Goal: Task Accomplishment & Management: Manage account settings

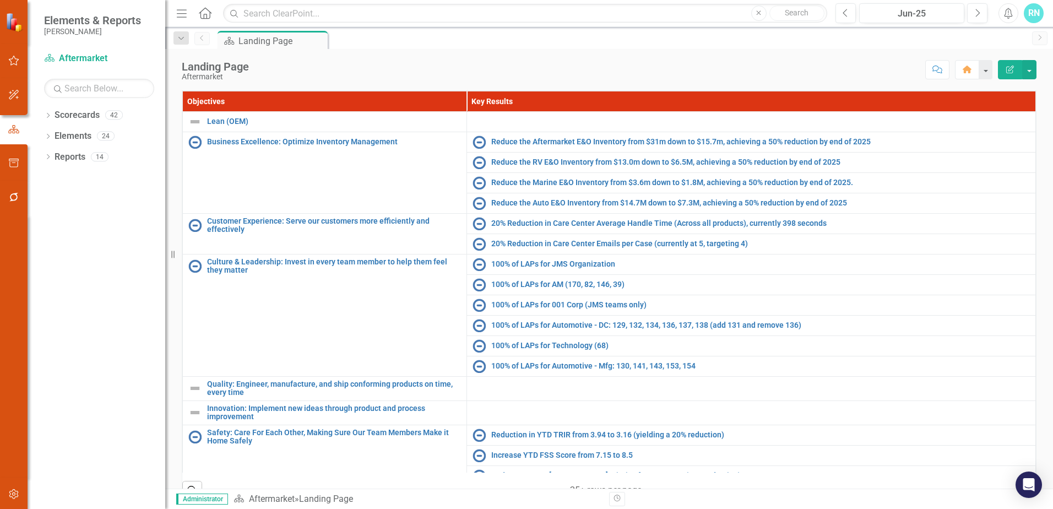
click at [1033, 13] on div "RN" at bounding box center [1034, 13] width 20 height 20
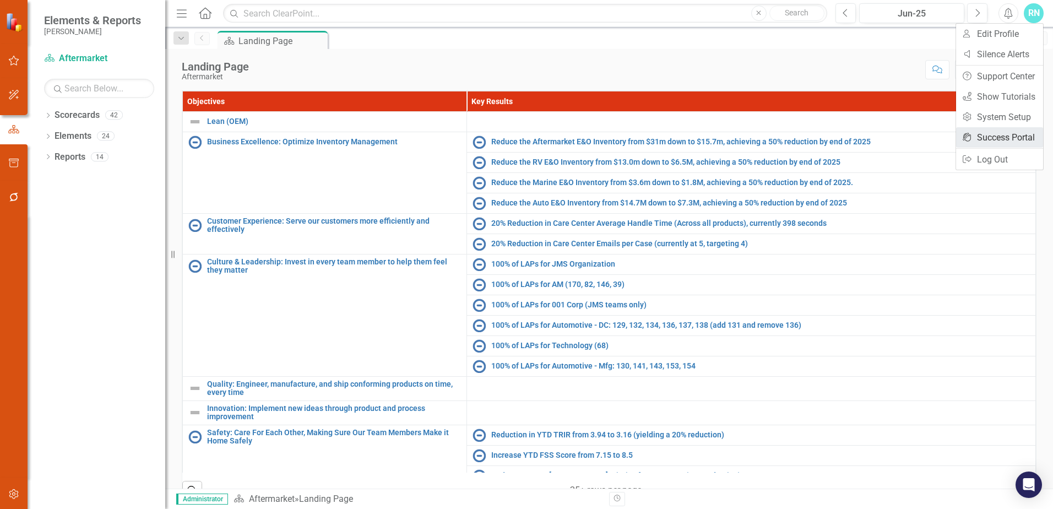
click at [999, 138] on link "icon.portal Success Portal" at bounding box center [999, 137] width 87 height 20
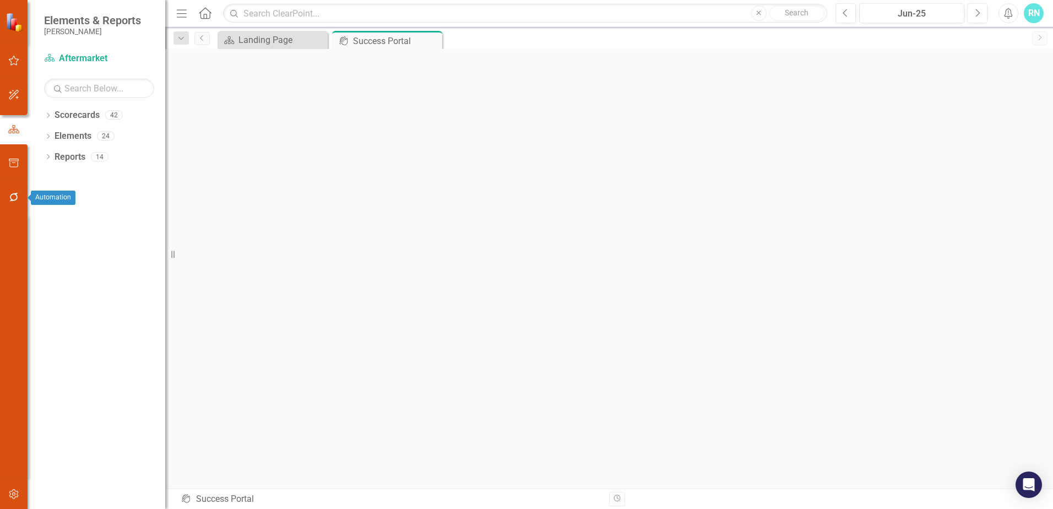
click at [9, 198] on icon "button" at bounding box center [14, 197] width 12 height 9
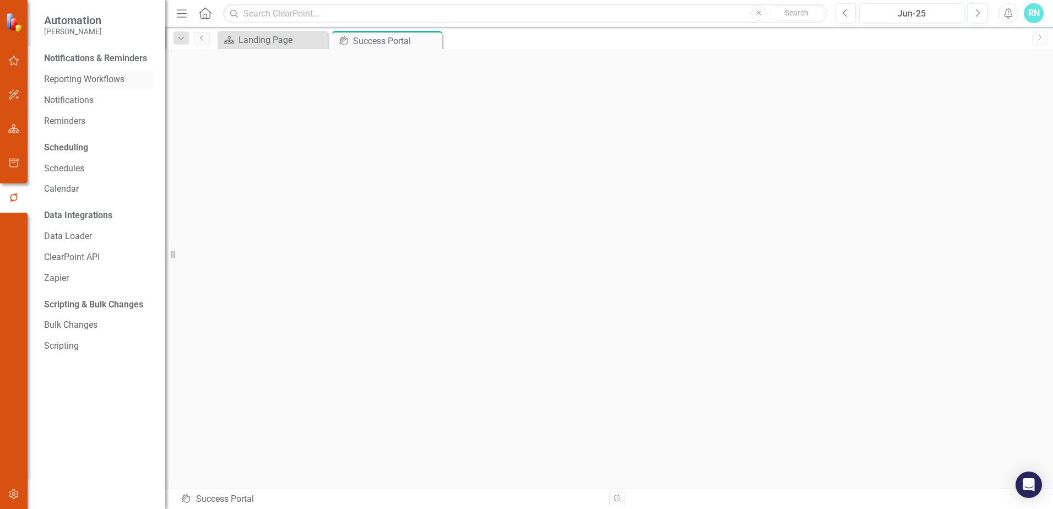
click at [95, 76] on link "Reporting Workflows" at bounding box center [99, 79] width 110 height 13
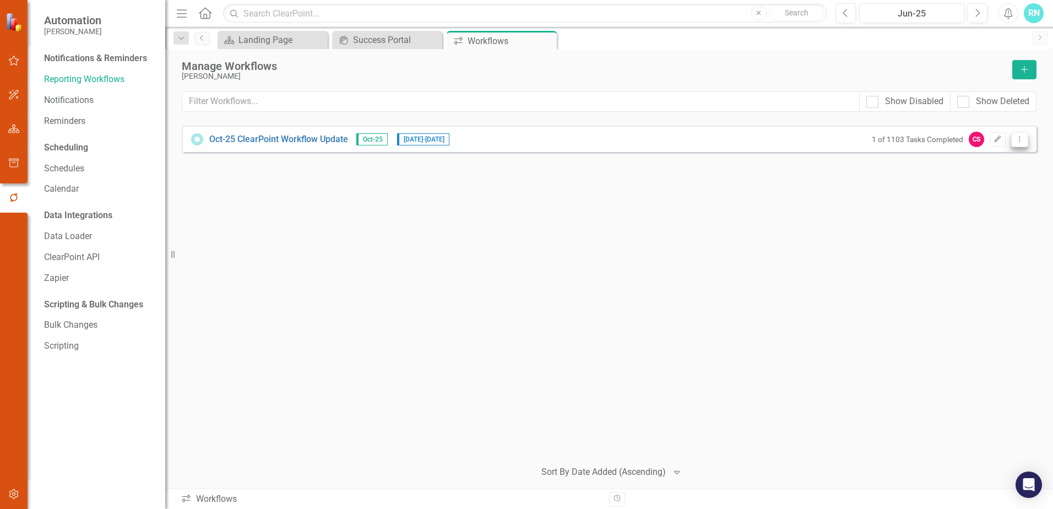
click at [1025, 138] on button "Dropdown Menu" at bounding box center [1019, 139] width 17 height 15
click at [958, 160] on link "Preview Preview Workflow" at bounding box center [977, 158] width 102 height 20
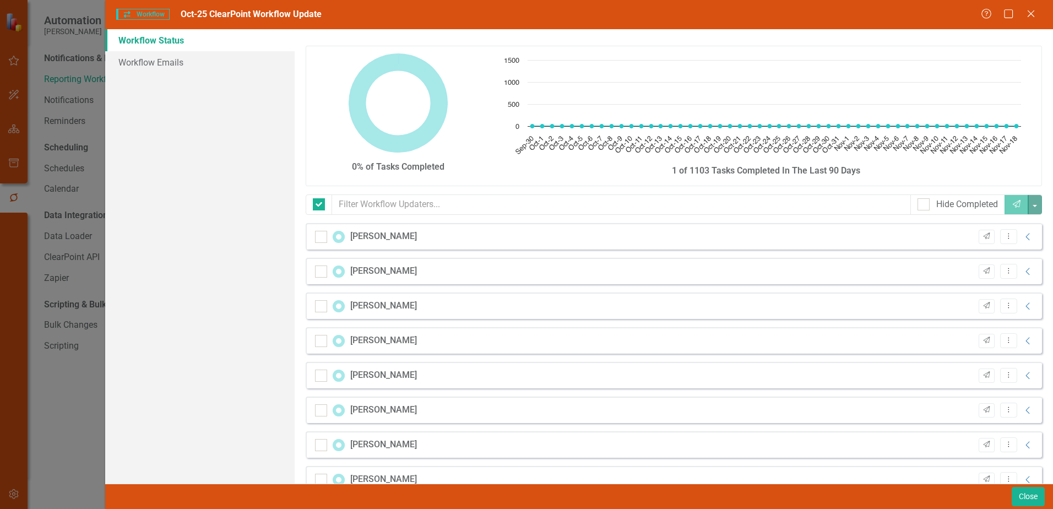
checkbox input "false"
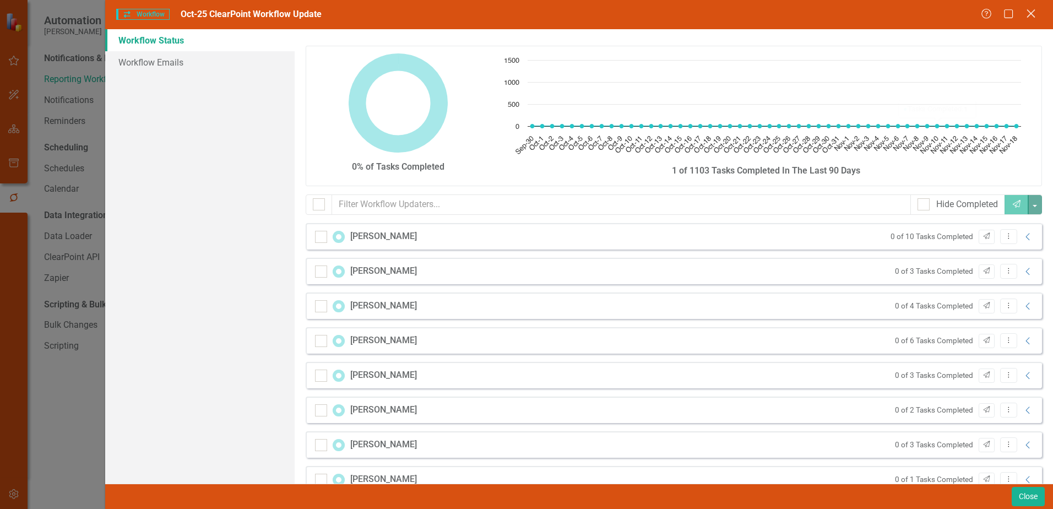
click at [1034, 9] on icon "Close" at bounding box center [1031, 13] width 14 height 10
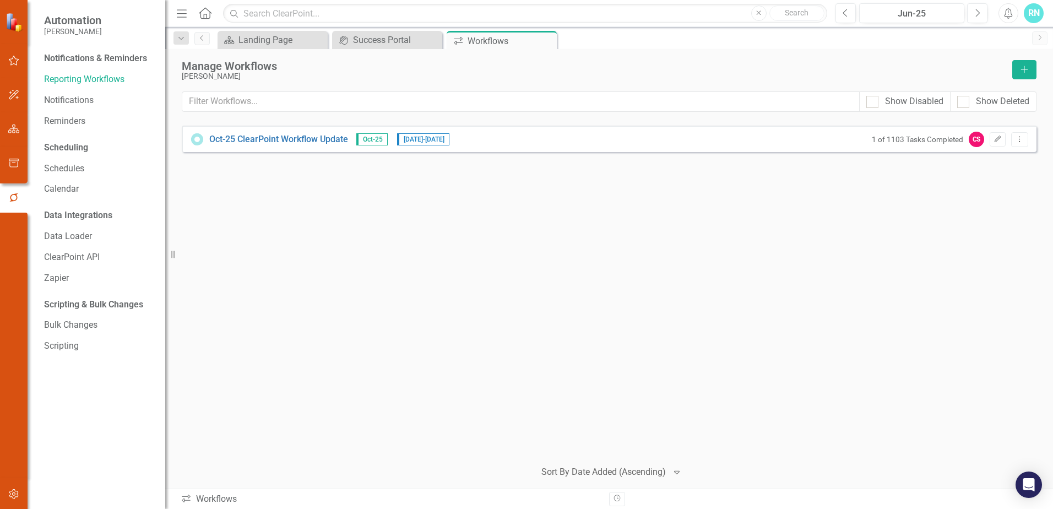
click at [927, 221] on div "Oct-25 ClearPoint Workflow Update Oct-25 [DATE] - [DATE] 1 of 1103 Tasks Comple…" at bounding box center [609, 288] width 855 height 324
click at [998, 140] on icon "Edit" at bounding box center [998, 139] width 8 height 7
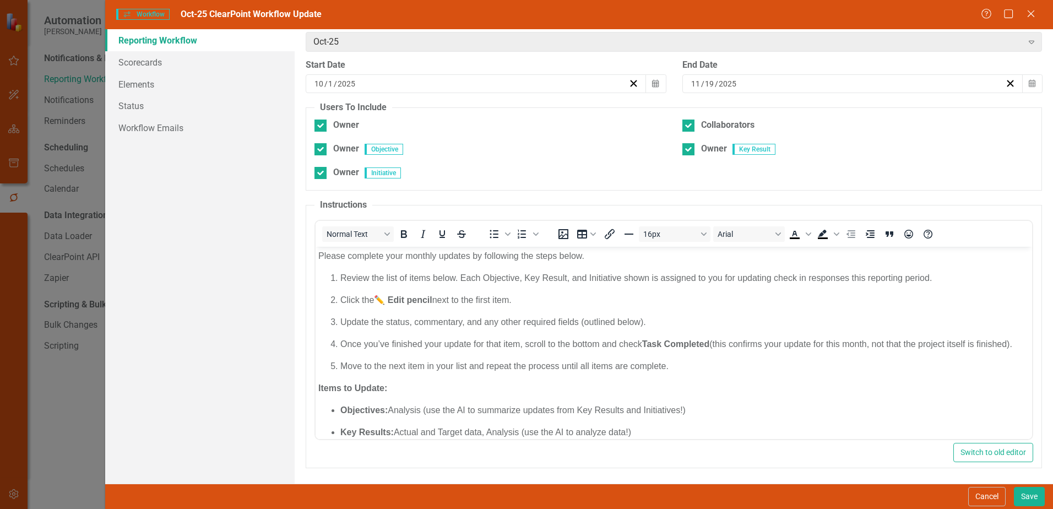
scroll to position [117, 0]
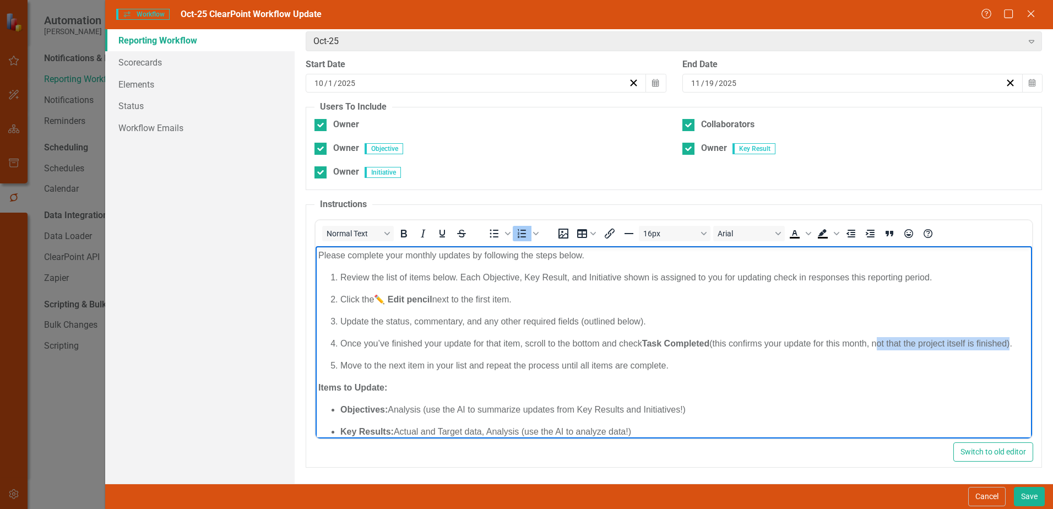
drag, startPoint x: 877, startPoint y: 343, endPoint x: 370, endPoint y: 353, distance: 506.9
click at [370, 350] on p "Once you’ve finished your update for that item, scroll to the bottom and check …" at bounding box center [684, 343] width 689 height 13
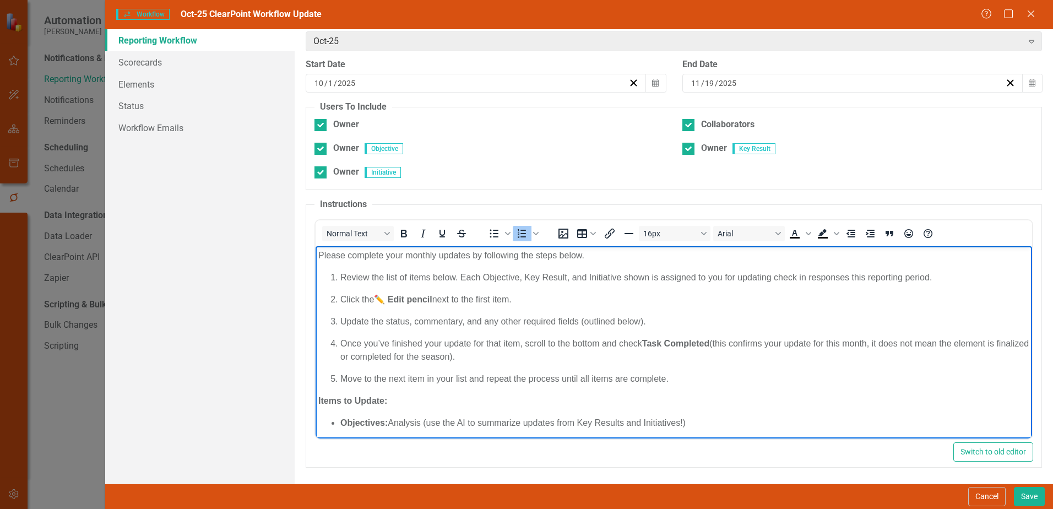
click at [859, 403] on p "Items to Update:" at bounding box center [673, 400] width 711 height 13
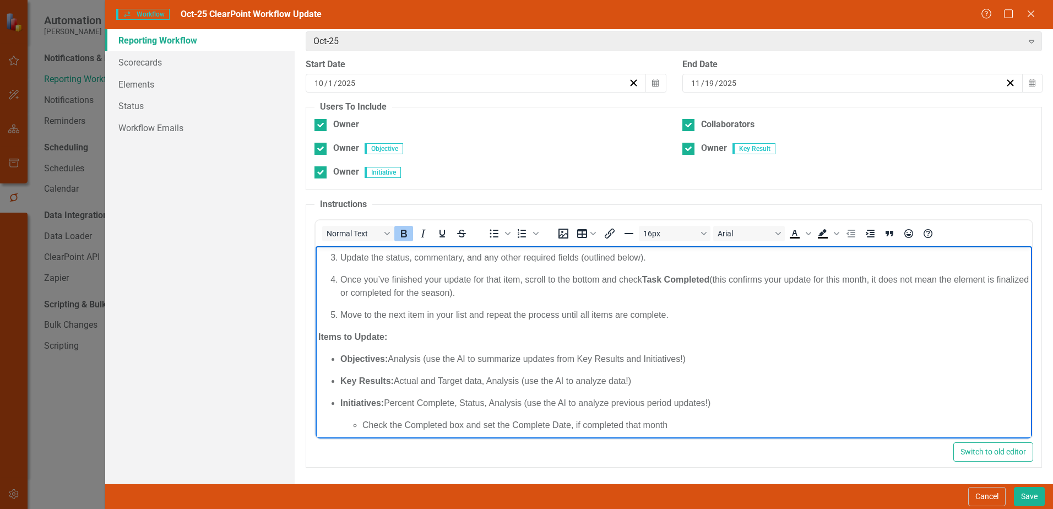
scroll to position [69, 0]
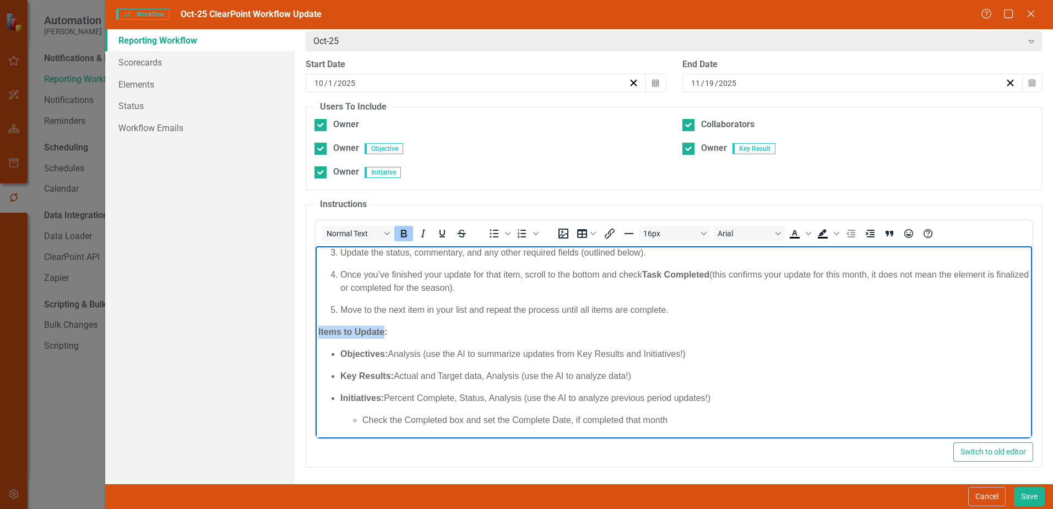
drag, startPoint x: 317, startPoint y: 331, endPoint x: 382, endPoint y: 330, distance: 65.6
click at [382, 330] on body "Please complete your monthly updates by following the steps below. Review the l…" at bounding box center [674, 307] width 717 height 261
drag, startPoint x: 428, startPoint y: 353, endPoint x: 457, endPoint y: 350, distance: 28.7
click at [457, 350] on p "Objectives: Analysis (use the AI to summarize updates from Key Results and Init…" at bounding box center [684, 353] width 689 height 13
click at [691, 351] on p "Objectives: Analysis (Try using AI to summarize updates from Key Results and In…" at bounding box center [684, 353] width 689 height 13
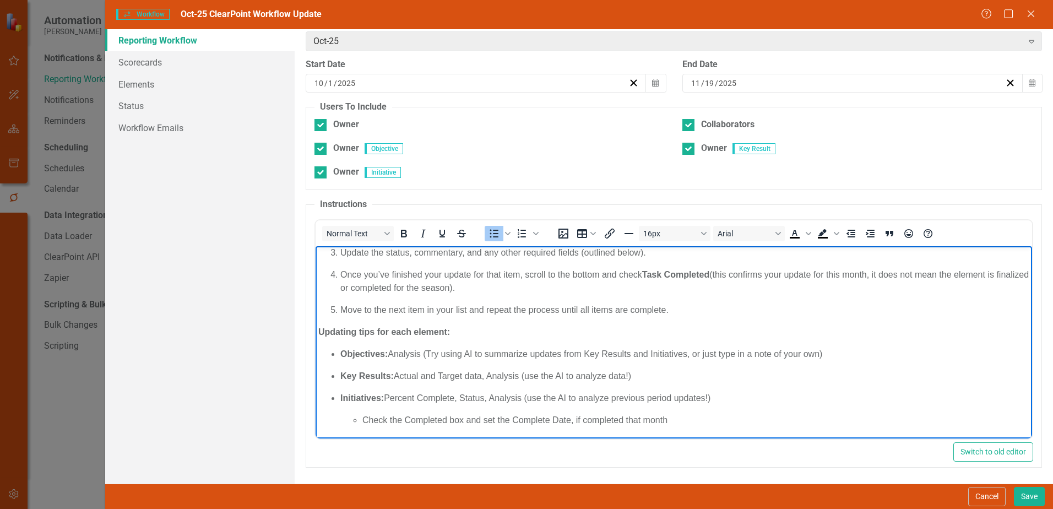
click at [829, 354] on p "Objectives: Analysis (Try using AI to summarize updates from Key Results and In…" at bounding box center [684, 353] width 689 height 13
drag, startPoint x: 391, startPoint y: 353, endPoint x: 430, endPoint y: 354, distance: 39.7
click at [430, 354] on p "Objectives: Analysis (Try using AI to summarize updates from Key Results and In…" at bounding box center [684, 353] width 689 height 13
click at [391, 353] on p "Objectives: Analysis (Try using AI to summarize updates from Key Results and In…" at bounding box center [684, 353] width 689 height 13
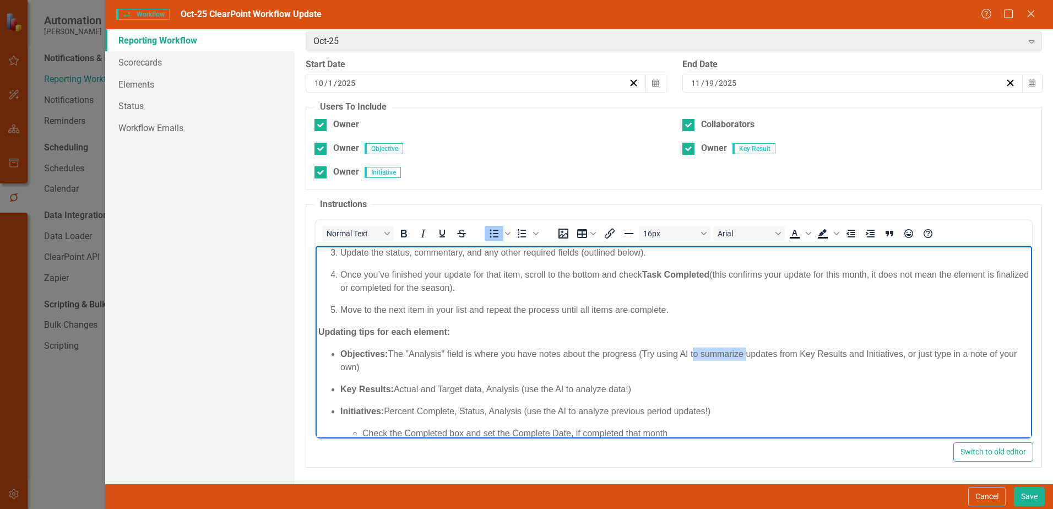
drag, startPoint x: 744, startPoint y: 353, endPoint x: 692, endPoint y: 351, distance: 51.8
click at [692, 351] on p "Objectives: The "Analysis" field is where you have notes about the progress (Tr…" at bounding box center [684, 360] width 689 height 26
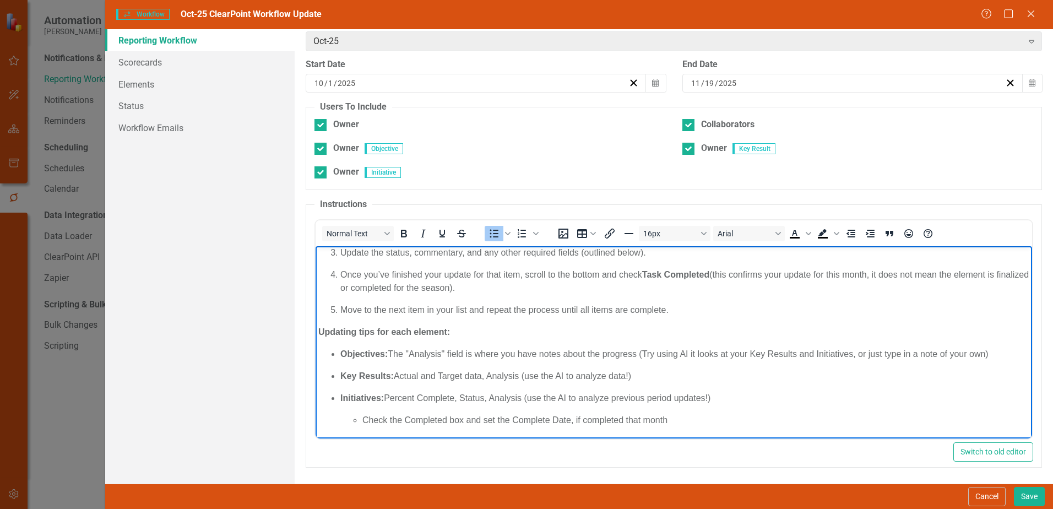
click at [854, 355] on p "Objectives: The "Analysis" field is where you have notes about the progress (Tr…" at bounding box center [684, 353] width 689 height 13
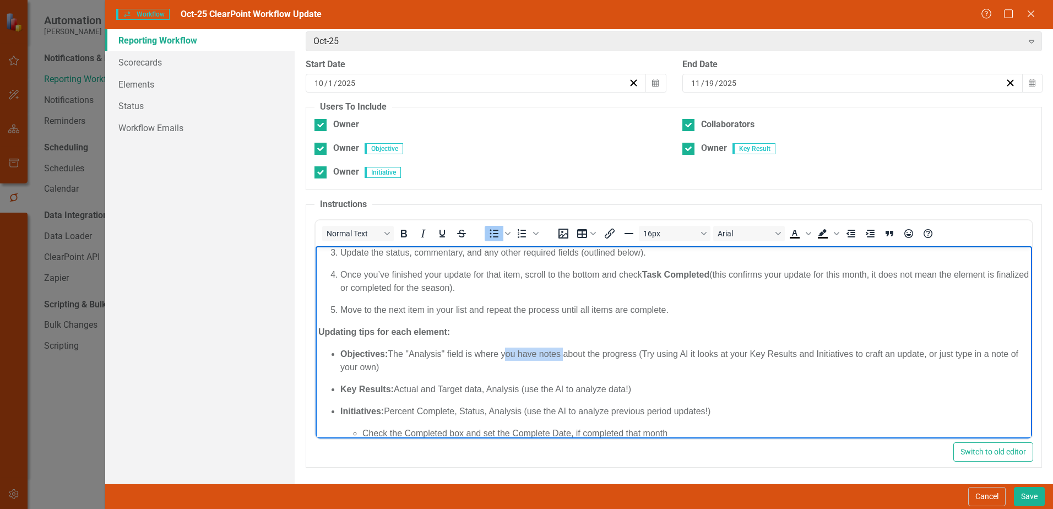
drag, startPoint x: 504, startPoint y: 353, endPoint x: 563, endPoint y: 353, distance: 58.9
click at [563, 353] on p "Objectives: The "Analysis" field is where you have notes about the progress (Tr…" at bounding box center [684, 360] width 689 height 26
click at [619, 352] on p "Objectives: The "Analysis" field is where you leave a comment about the progres…" at bounding box center [684, 360] width 689 height 26
drag, startPoint x: 898, startPoint y: 354, endPoint x: 933, endPoint y: 351, distance: 34.8
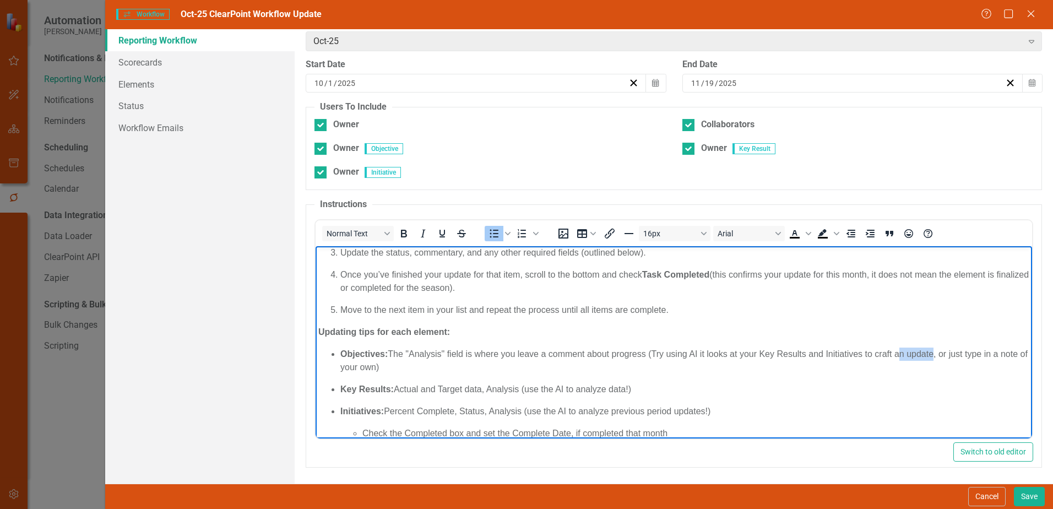
click at [933, 351] on p "Objectives: The "Analysis" field is where you leave a comment about progress (T…" at bounding box center [684, 360] width 689 height 26
click at [921, 355] on p "Objectives: The "Analysis" field is where you leave a comment about progress (T…" at bounding box center [684, 360] width 689 height 26
click at [345, 371] on p "Objectives: The "Analysis" field is where you leave a comment about progress (T…" at bounding box center [684, 360] width 689 height 26
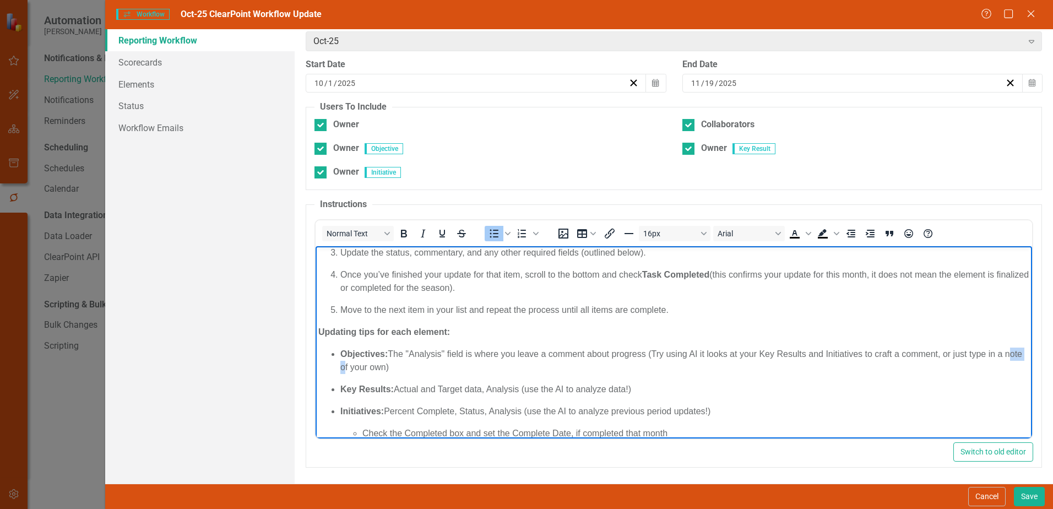
click at [345, 371] on p "Objectives: The "Analysis" field is where you leave a comment about progress (T…" at bounding box center [684, 360] width 689 height 26
drag, startPoint x: 431, startPoint y: 364, endPoint x: 438, endPoint y: 362, distance: 7.5
click at [431, 364] on p "Objectives: The "Analysis" field is where you leave a comment about progress (T…" at bounding box center [684, 360] width 689 height 26
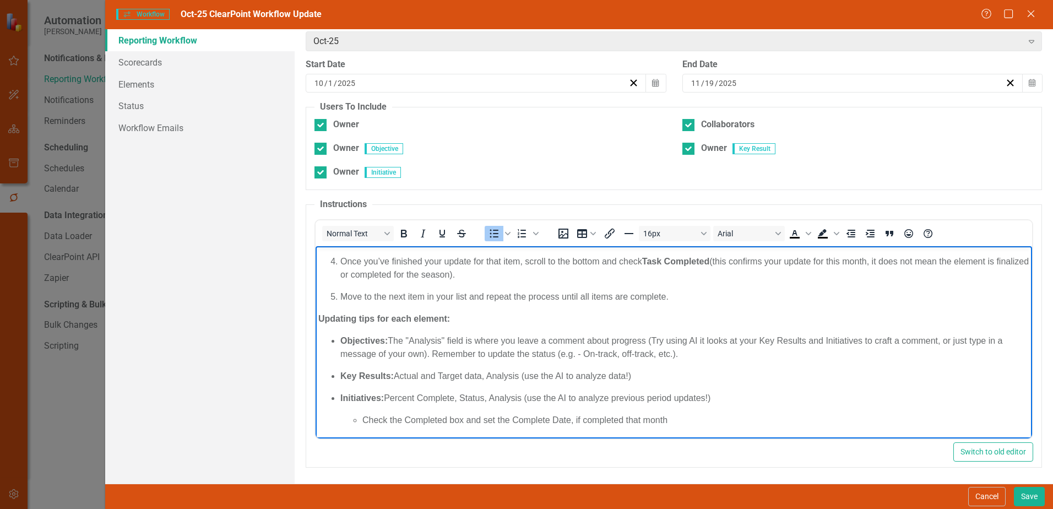
click at [396, 378] on p "Key Results: Actual and Target data, Analysis (use the AI to analyze data!)" at bounding box center [684, 375] width 689 height 13
drag, startPoint x: 469, startPoint y: 376, endPoint x: 529, endPoint y: 377, distance: 60.1
click at [529, 377] on p "Key Results: Update the Actual and Target data, Analysis (use the AI to analyze…" at bounding box center [684, 375] width 689 height 13
click at [708, 376] on p "Key Results: Update the Actual and Target data, Analysis (use the AI to analyze…" at bounding box center [684, 375] width 689 height 13
click at [672, 373] on p "Key Results: Update the Actual and Target data, Analysis (use the AI to analyze…" at bounding box center [684, 375] width 689 height 13
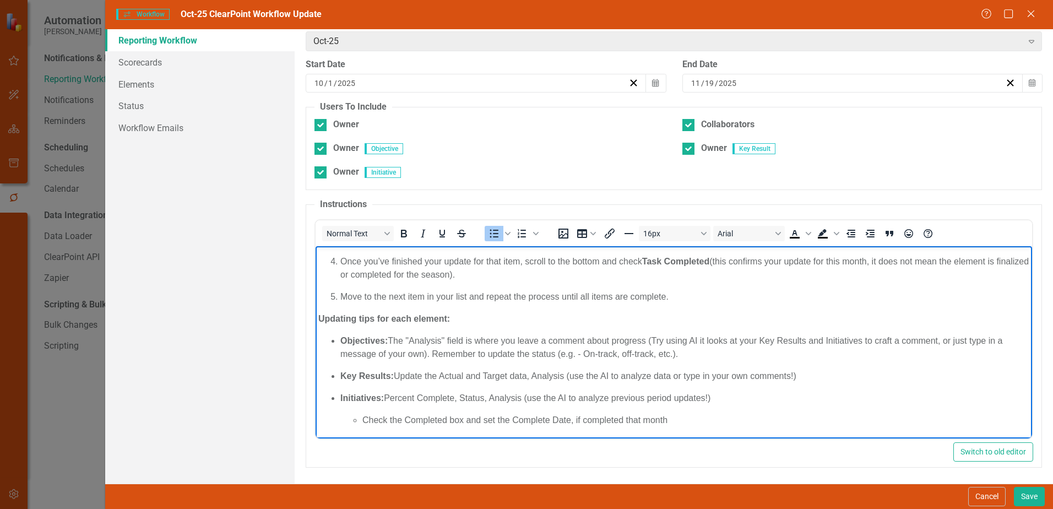
click at [391, 395] on p "Initiatives: Percent Complete, Status, Analysis (use the AI to analyze previous…" at bounding box center [684, 397] width 689 height 13
click at [535, 355] on p "Objectives: The "Analysis" field is where you leave a comment about progress (T…" at bounding box center [684, 347] width 689 height 26
click at [738, 394] on p "Initiatives: Update Percent Complete, Status, Analysis (use the AI to analyze p…" at bounding box center [684, 397] width 689 height 13
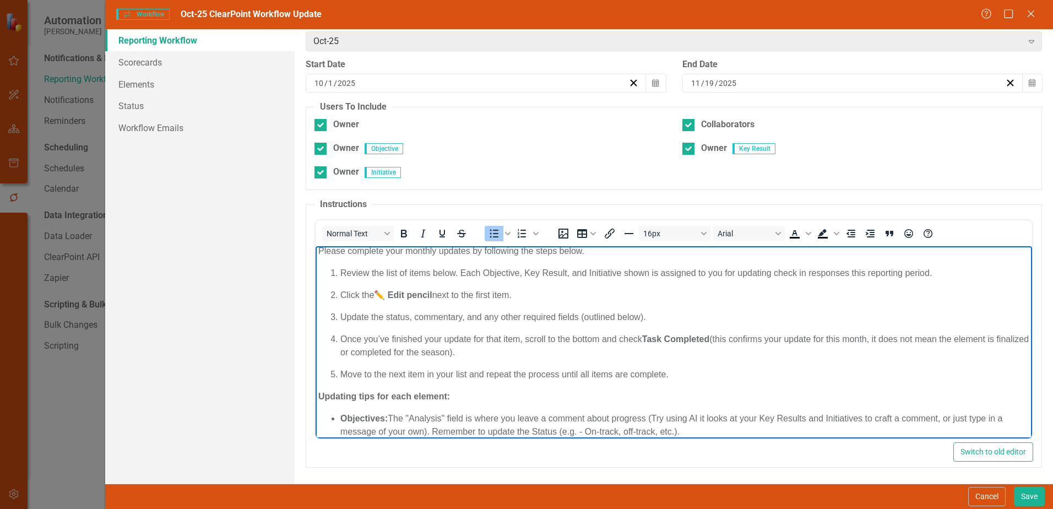
scroll to position [0, 0]
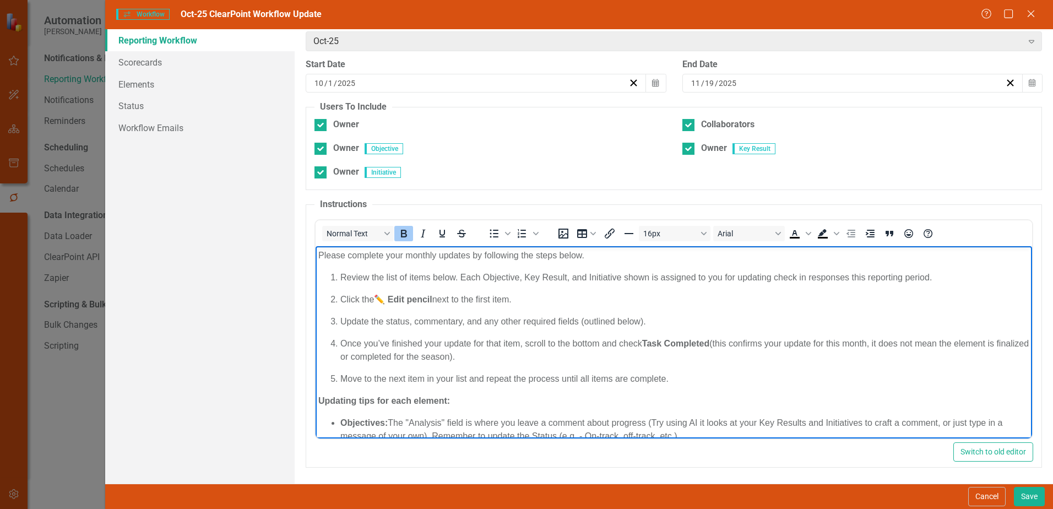
drag, startPoint x: 372, startPoint y: 402, endPoint x: 322, endPoint y: 396, distance: 49.9
click at [322, 396] on strong "Updating tips for each element:" at bounding box center [384, 400] width 132 height 9
drag, startPoint x: 372, startPoint y: 401, endPoint x: 318, endPoint y: 398, distance: 54.1
click at [318, 398] on strong "Updating tips for each element:" at bounding box center [384, 400] width 132 height 9
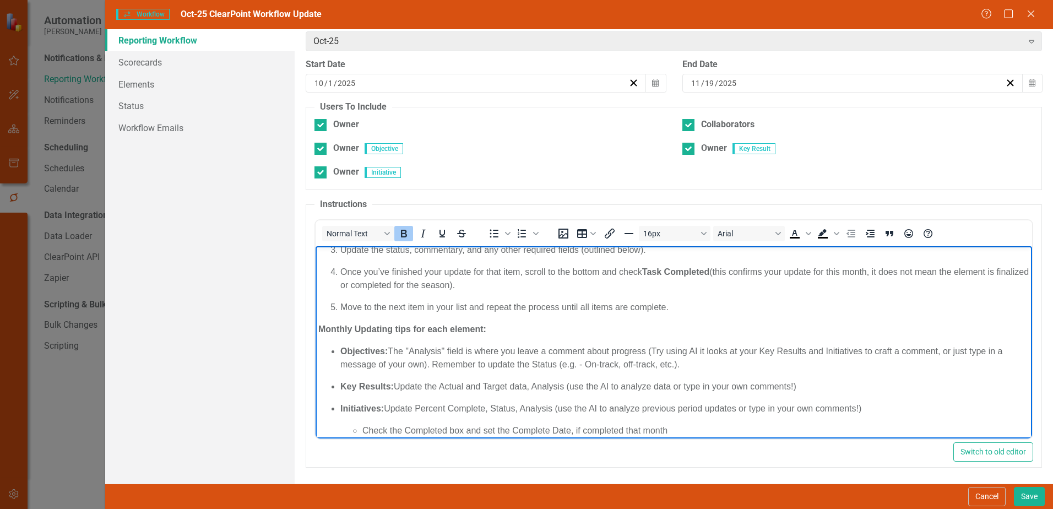
scroll to position [82, 0]
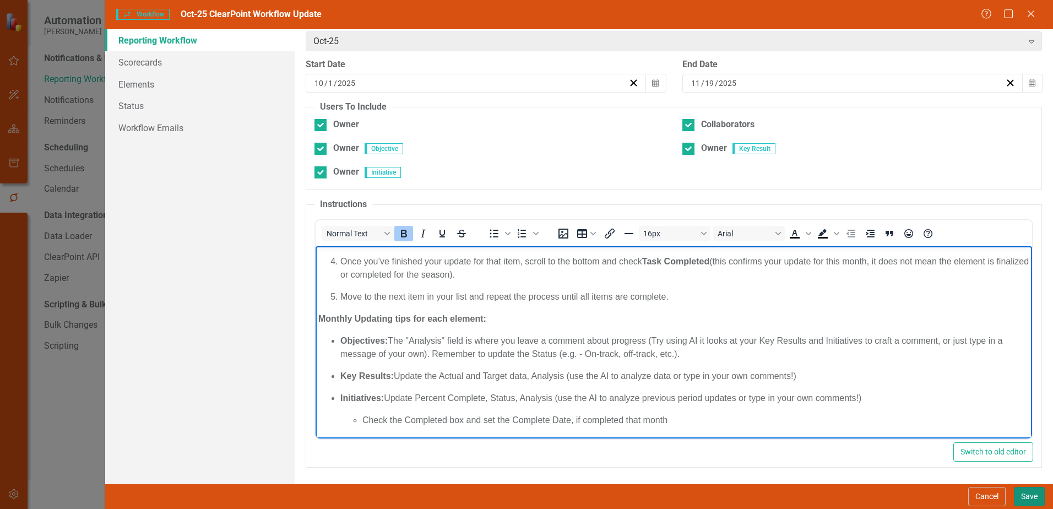
click at [1026, 494] on button "Save" at bounding box center [1029, 496] width 31 height 19
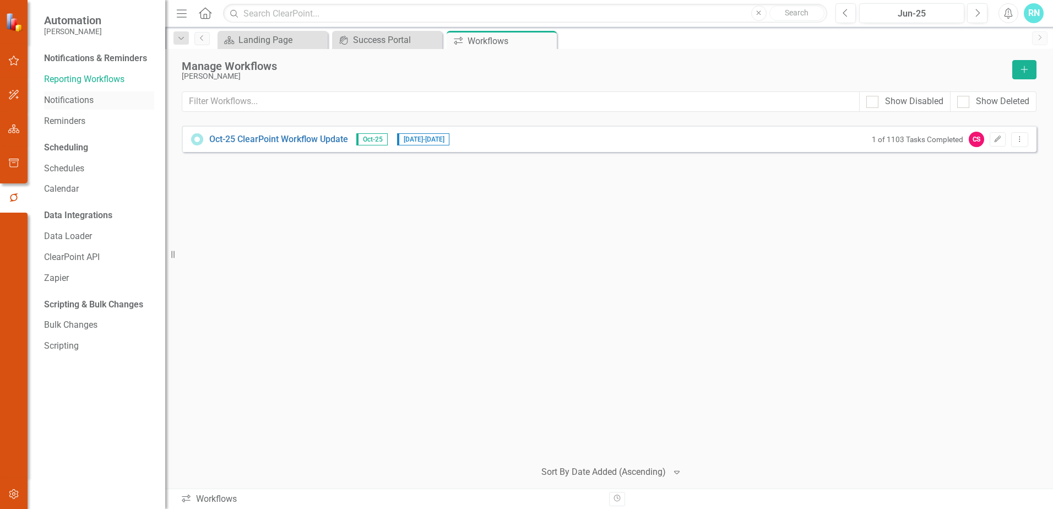
click at [68, 99] on link "Notifications" at bounding box center [99, 100] width 110 height 13
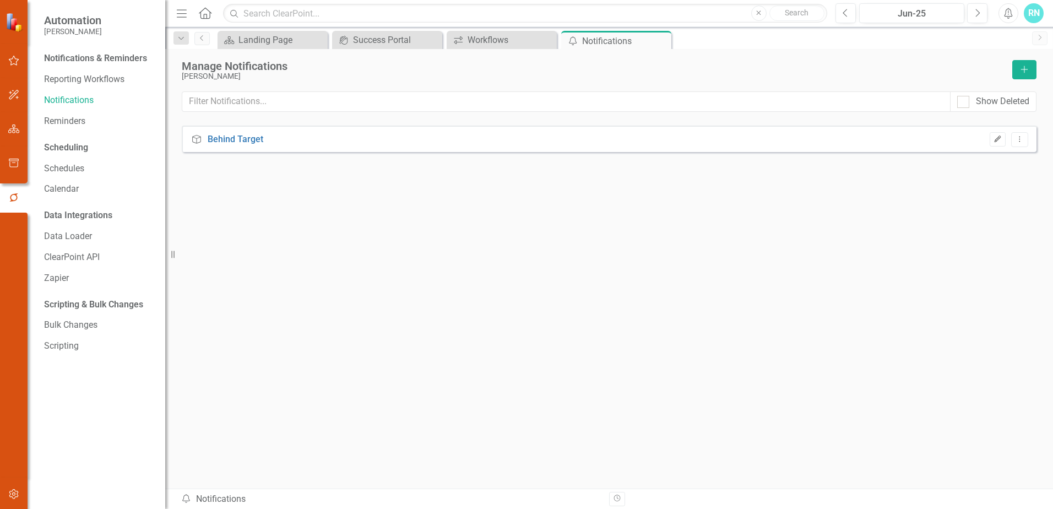
click at [999, 138] on icon "Edit" at bounding box center [998, 139] width 8 height 7
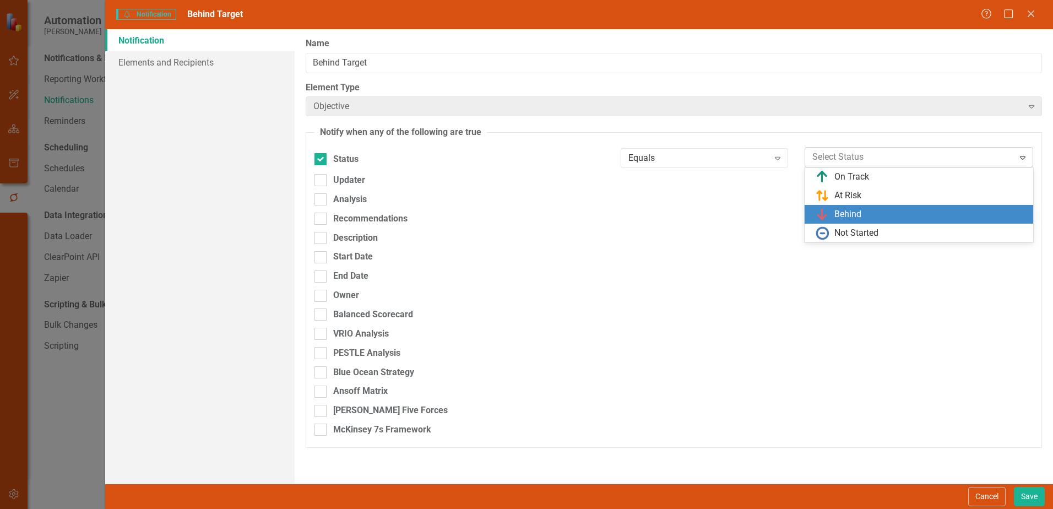
click at [1022, 155] on icon "Expand" at bounding box center [1022, 157] width 11 height 9
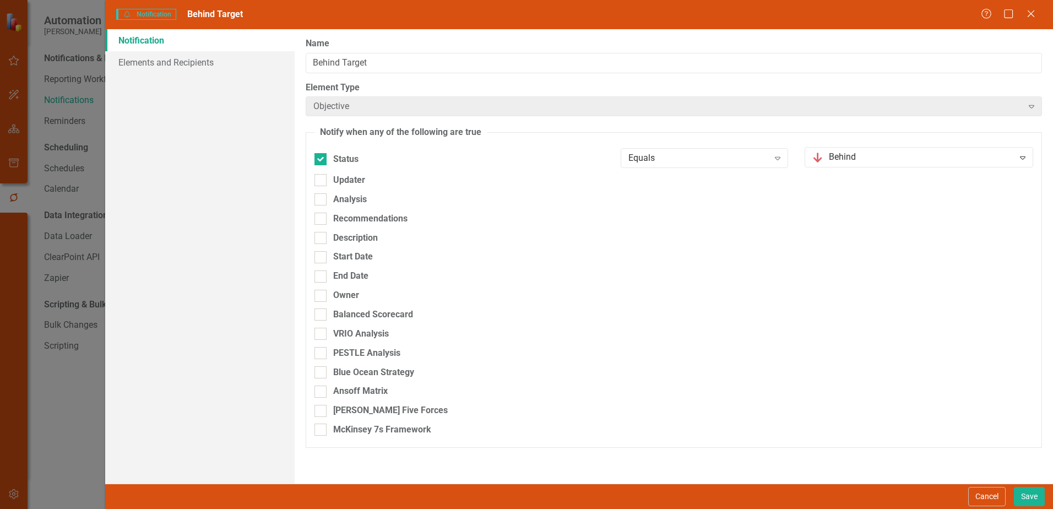
click at [916, 270] on div "End Date Any Change Expand / / Calendar" at bounding box center [673, 275] width 735 height 19
click at [783, 161] on icon "Expand" at bounding box center [777, 158] width 11 height 9
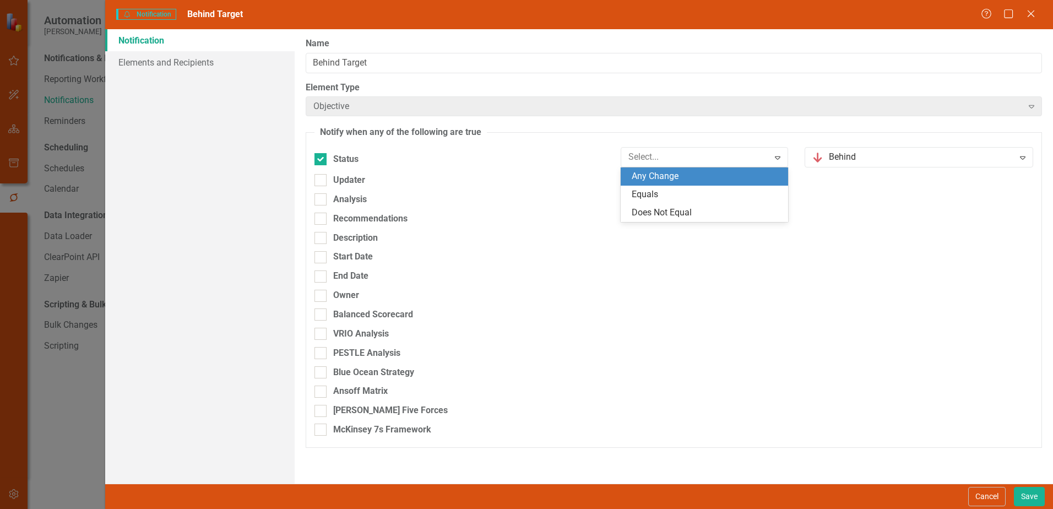
click at [886, 260] on div "Start Date Any Change Expand / / Calendar" at bounding box center [673, 256] width 735 height 19
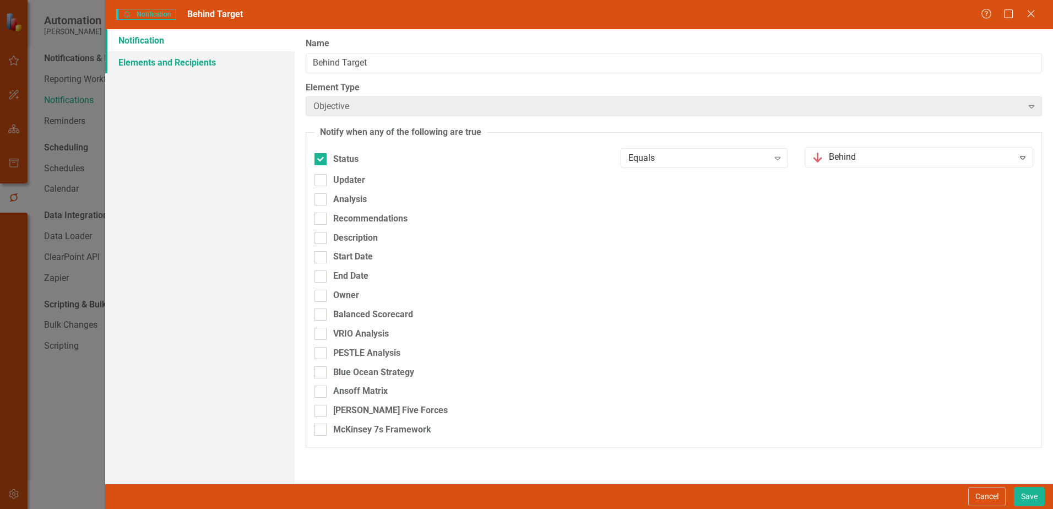
click at [199, 60] on link "Elements and Recipients" at bounding box center [199, 62] width 189 height 22
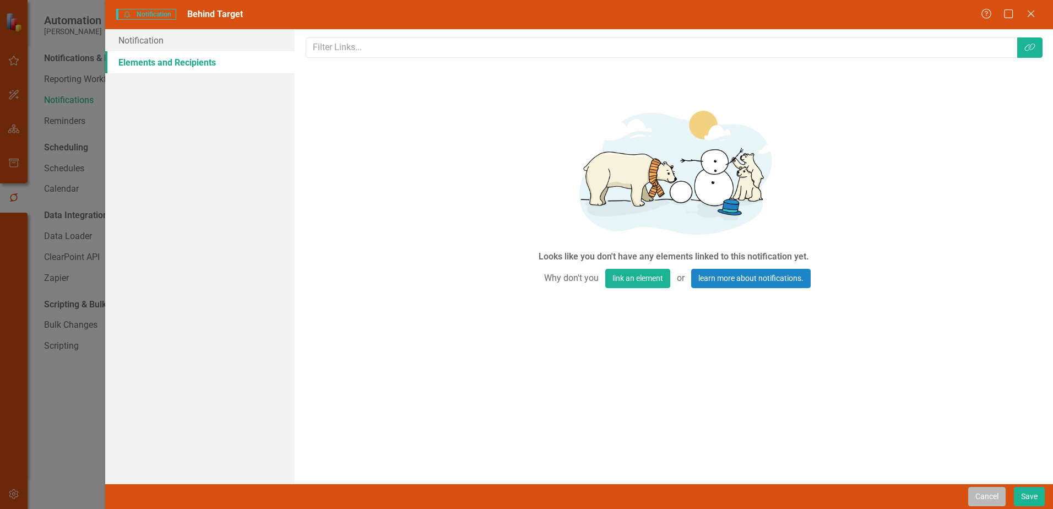
click at [981, 494] on button "Cancel" at bounding box center [986, 496] width 37 height 19
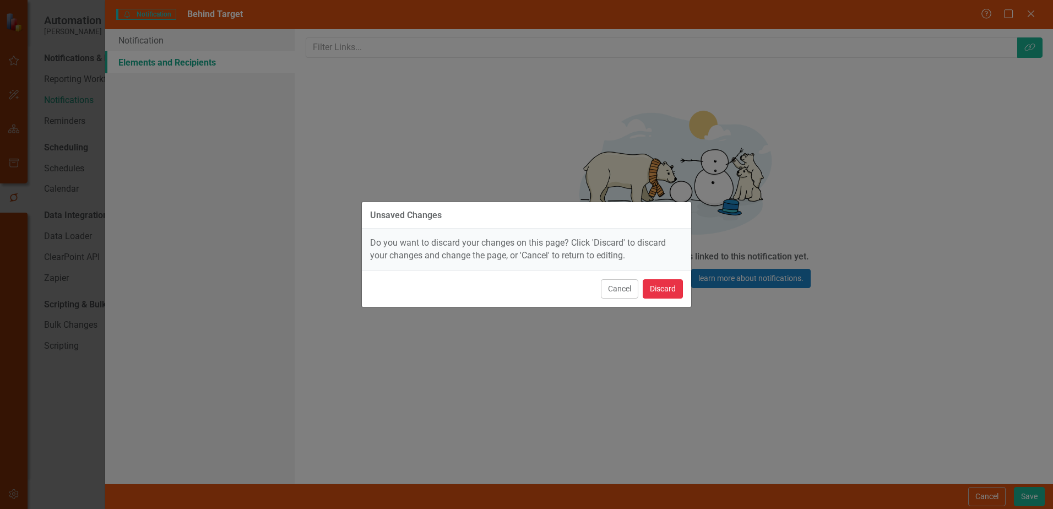
click at [673, 290] on button "Discard" at bounding box center [663, 288] width 40 height 19
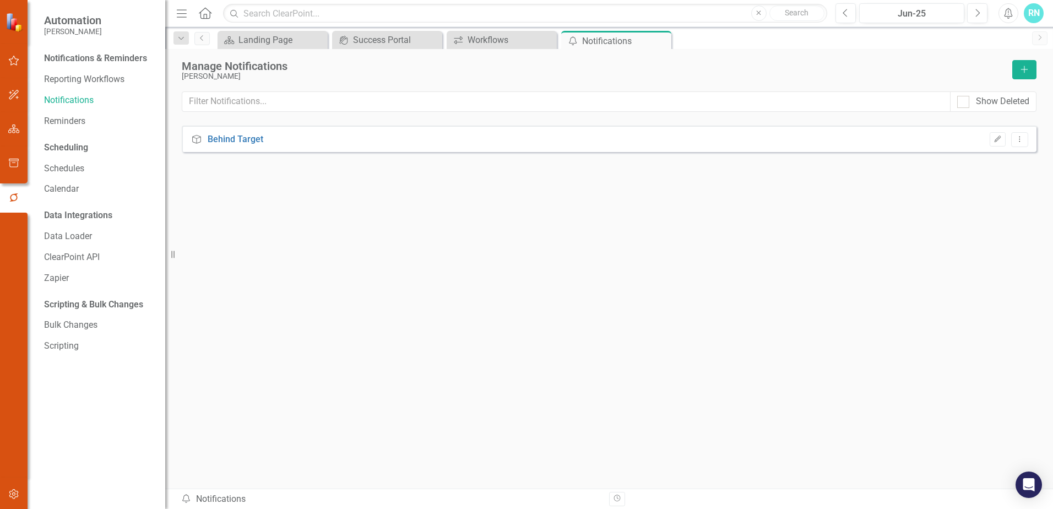
click at [544, 291] on div "Objective Behind Target Edit Dropdown Menu" at bounding box center [609, 287] width 855 height 323
click at [58, 120] on link "Reminders" at bounding box center [99, 121] width 110 height 13
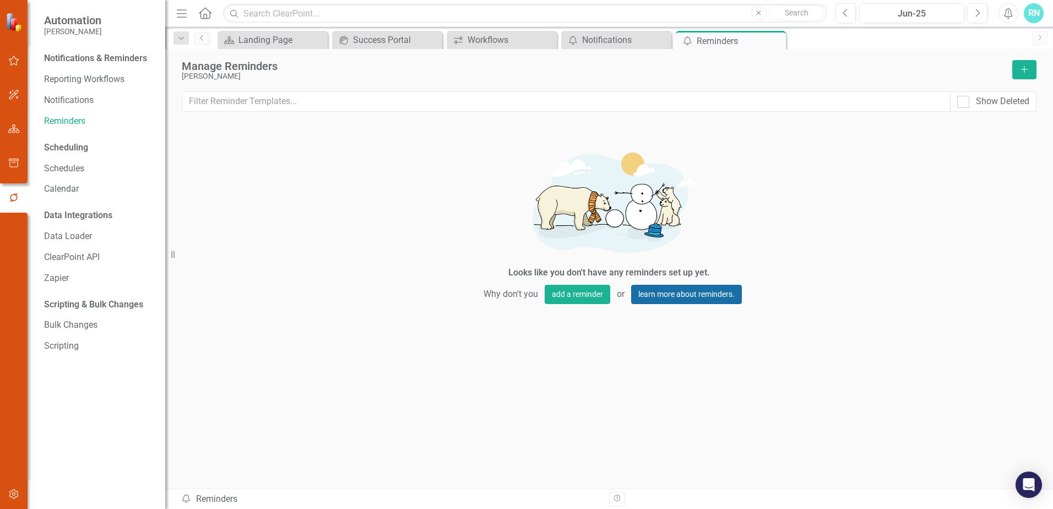
click at [685, 293] on link "learn more about reminders." at bounding box center [686, 294] width 111 height 19
click at [92, 67] on div "Notifications & Reminders" at bounding box center [99, 60] width 110 height 21
click at [90, 82] on link "Reporting Workflows" at bounding box center [99, 79] width 110 height 13
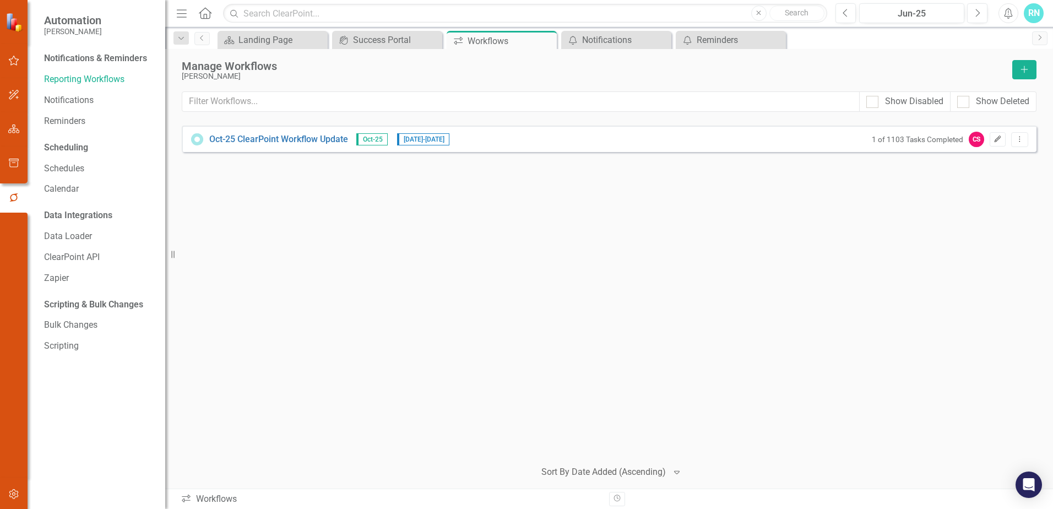
click at [1000, 139] on icon "Edit" at bounding box center [998, 139] width 8 height 7
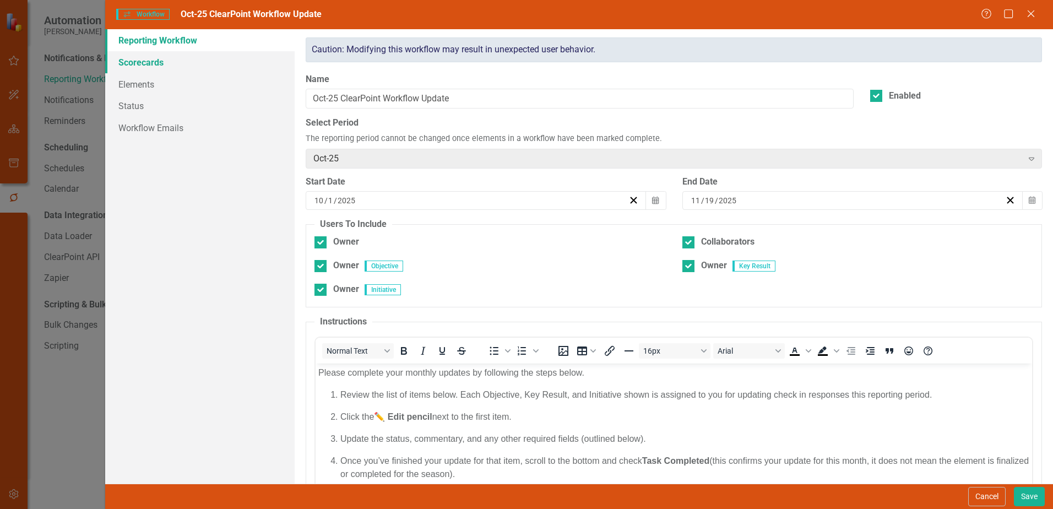
click at [144, 57] on link "Scorecards" at bounding box center [199, 62] width 189 height 22
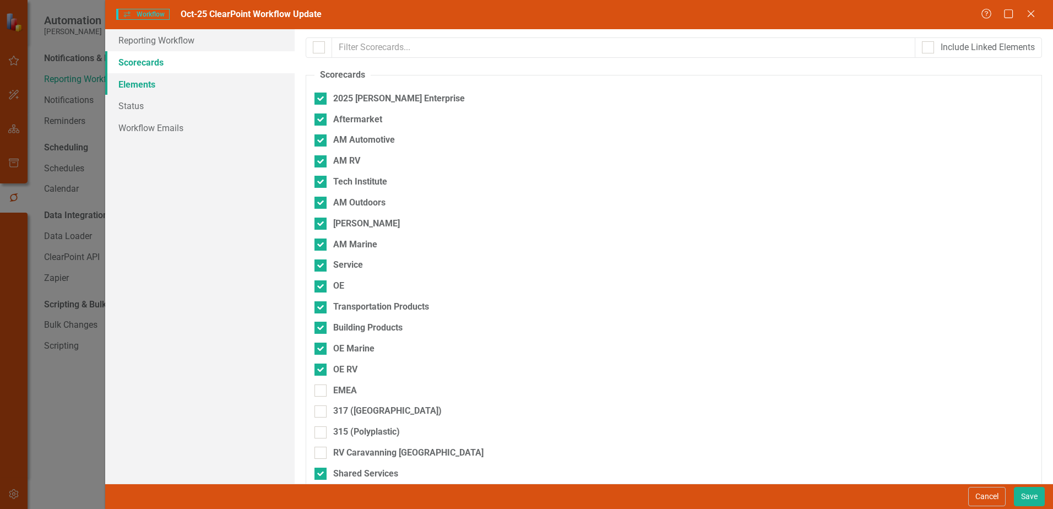
click at [151, 87] on link "Elements" at bounding box center [199, 84] width 189 height 22
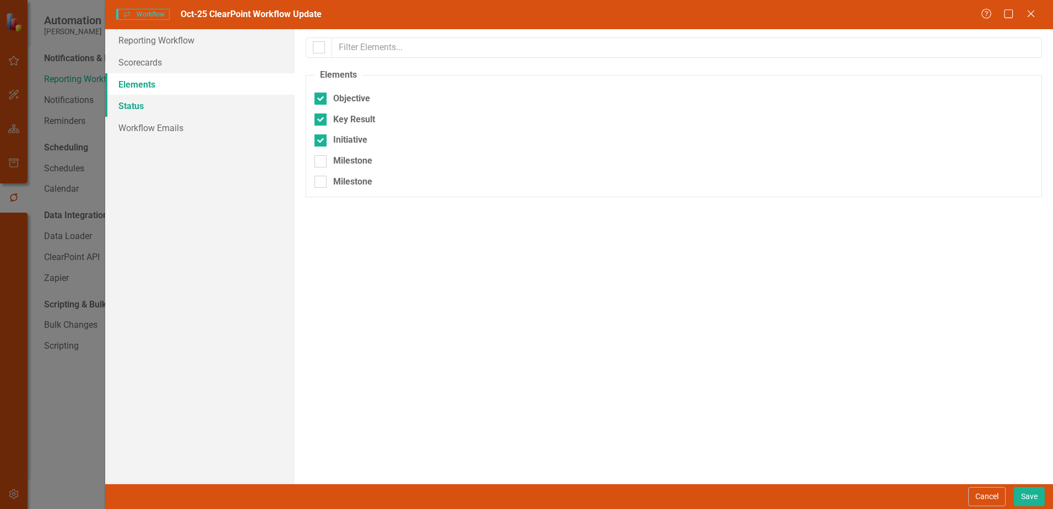
click at [135, 105] on link "Status" at bounding box center [199, 106] width 189 height 22
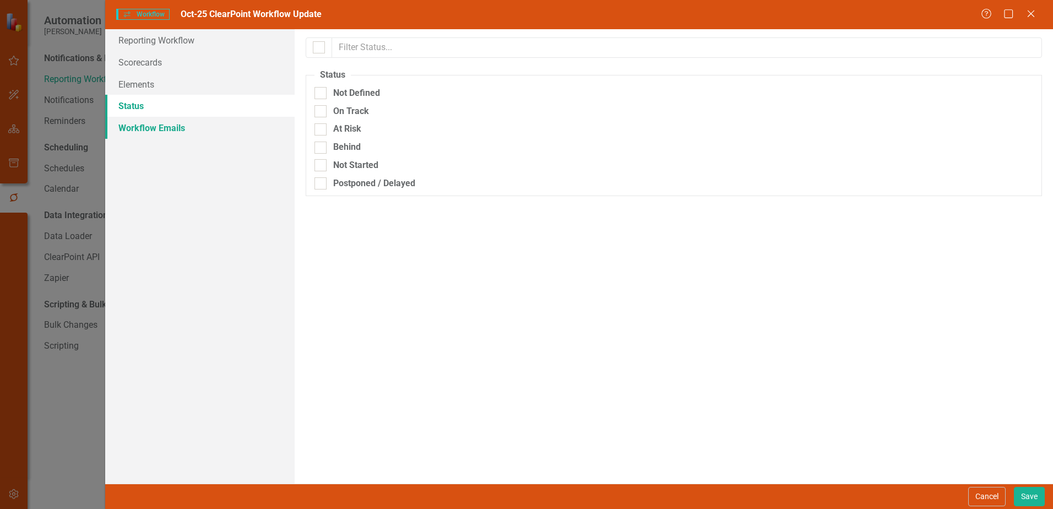
click at [169, 126] on link "Workflow Emails" at bounding box center [199, 128] width 189 height 22
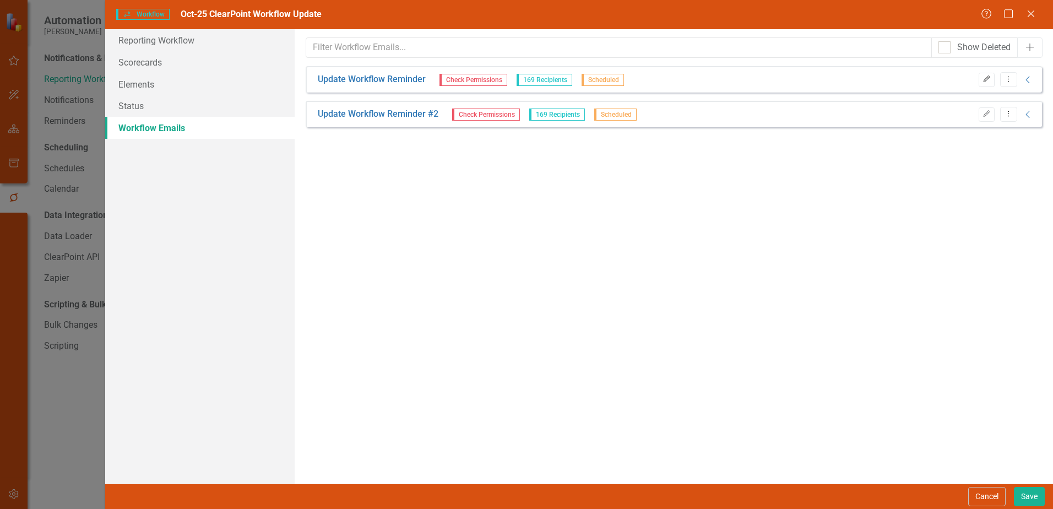
click at [987, 81] on icon "Edit" at bounding box center [987, 79] width 8 height 7
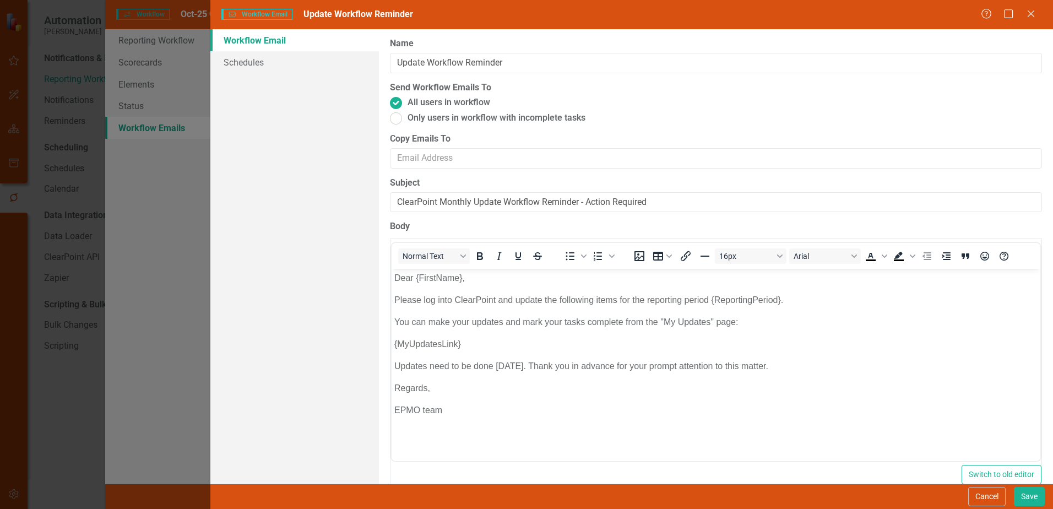
click at [522, 369] on p "Updates need to be done [DATE]. Thank you in advance for your prompt attention …" at bounding box center [715, 366] width 643 height 13
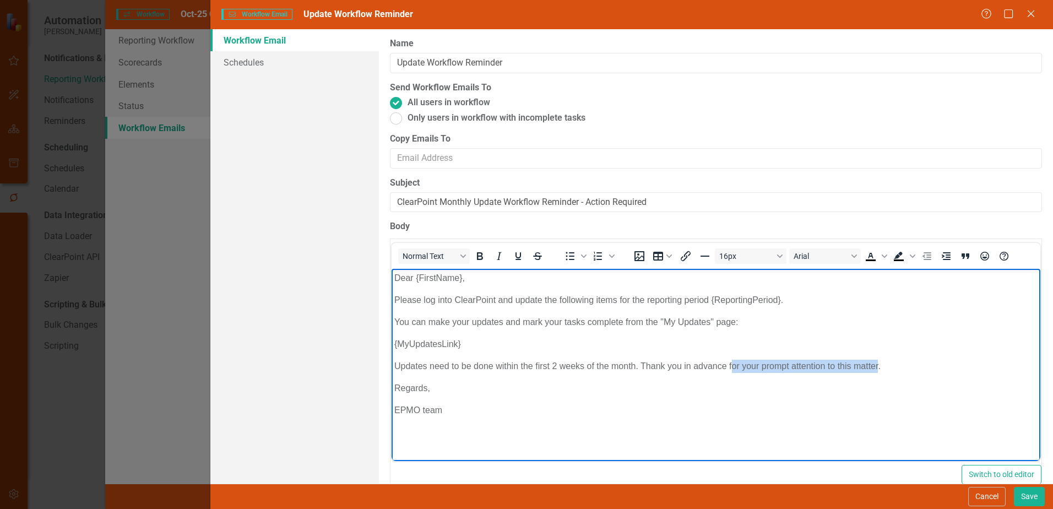
drag, startPoint x: 730, startPoint y: 362, endPoint x: 877, endPoint y: 365, distance: 147.1
click at [877, 365] on p "Updates need to be done within the first 2 weeks of the month. Thank you in adv…" at bounding box center [715, 366] width 643 height 13
click at [399, 408] on p "EPMO team" at bounding box center [715, 410] width 643 height 13
click at [466, 412] on p "ePMO team" at bounding box center [715, 410] width 643 height 13
drag, startPoint x: 524, startPoint y: 428, endPoint x: 778, endPoint y: 708, distance: 377.5
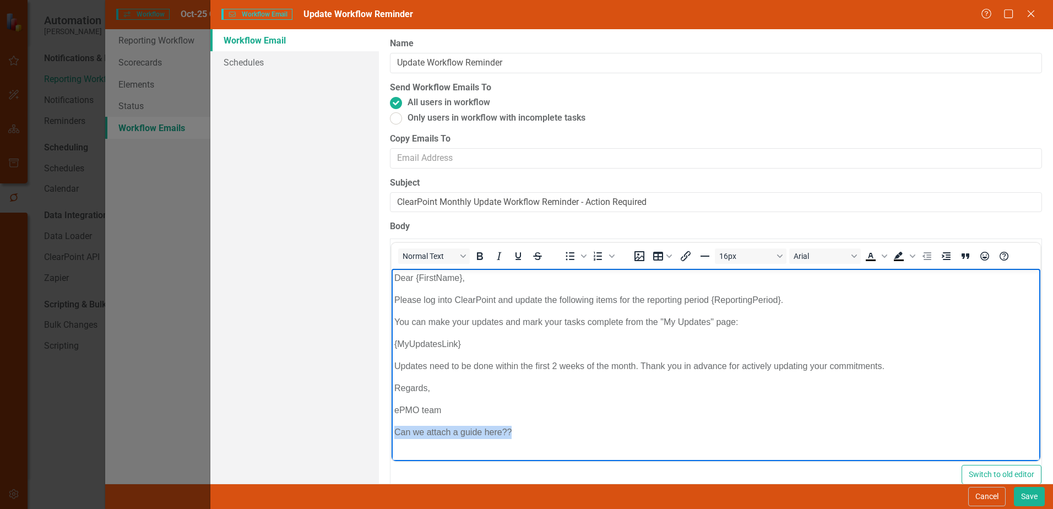
click at [392, 439] on html "Dear {FirstName}, Please log into ClearPoint and update the following items for…" at bounding box center [716, 360] width 649 height 182
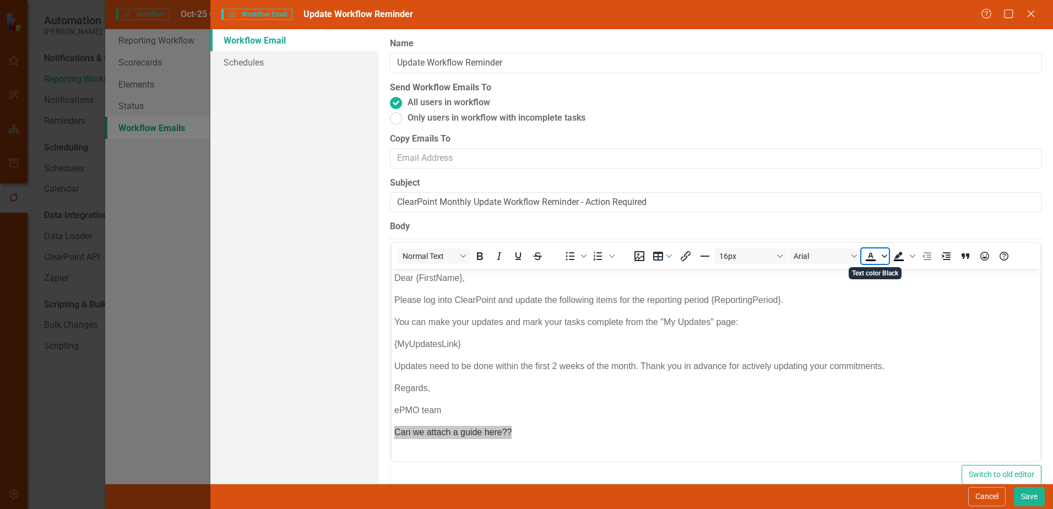
click at [885, 255] on icon "Text color Black" at bounding box center [885, 256] width 6 height 6
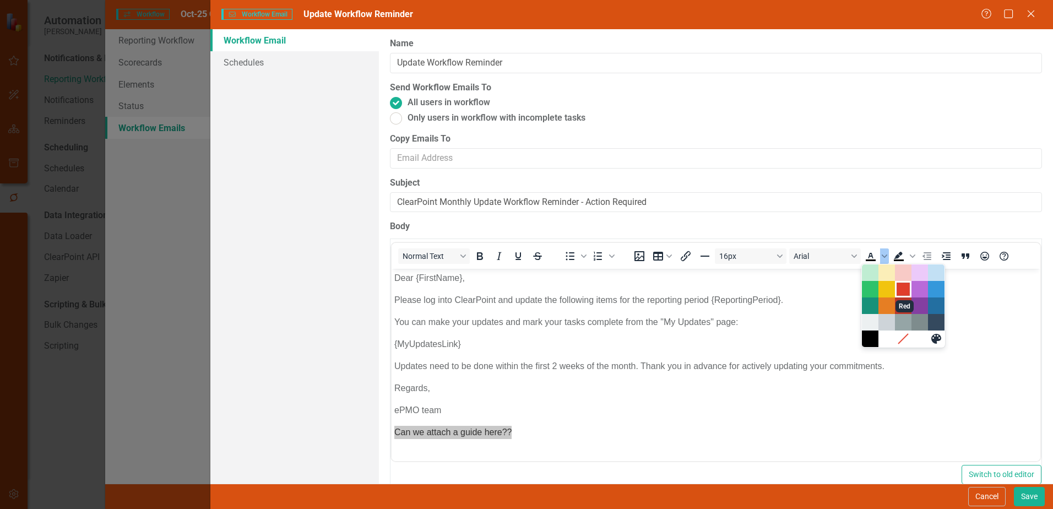
click at [902, 289] on div "Red" at bounding box center [903, 289] width 13 height 13
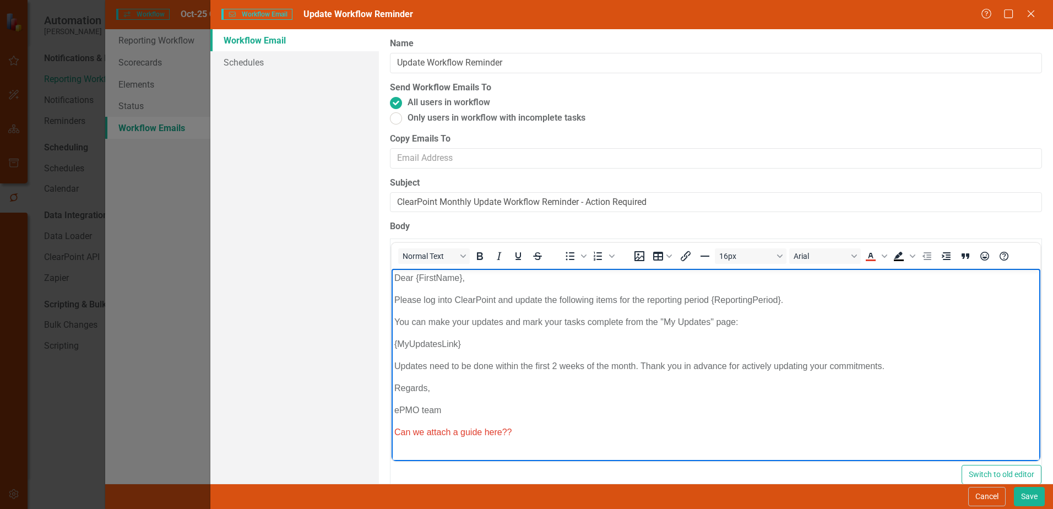
click at [701, 395] on body "Dear {FirstName}, Please log into ClearPoint and update the following items for…" at bounding box center [716, 360] width 649 height 182
click at [1025, 495] on button "Save" at bounding box center [1029, 496] width 31 height 19
